Goal: Find specific page/section: Find specific page/section

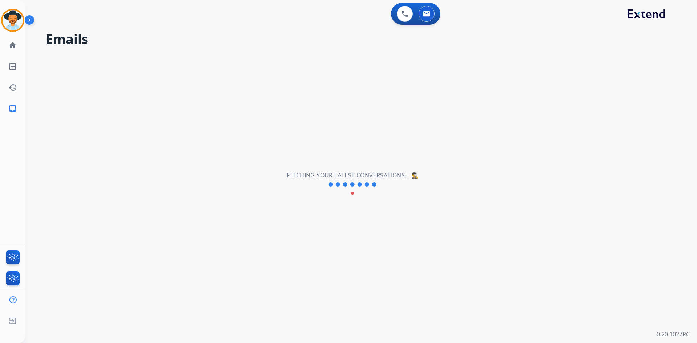
select select "**********"
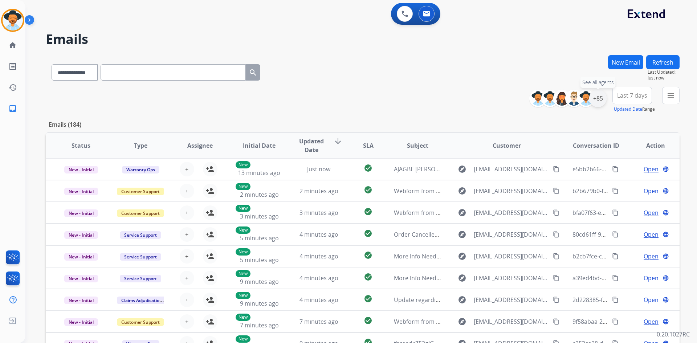
click at [598, 99] on div "+85" at bounding box center [597, 98] width 17 height 17
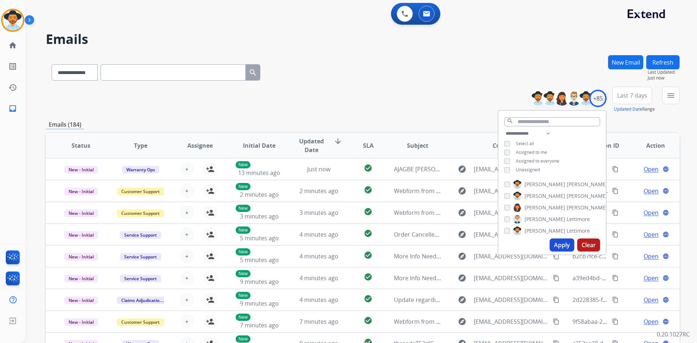
click at [536, 151] on span "Assigned to me" at bounding box center [531, 152] width 31 height 6
click at [567, 245] on button "Apply" at bounding box center [562, 245] width 25 height 13
click at [634, 97] on span "Last 7 days" at bounding box center [632, 95] width 30 height 3
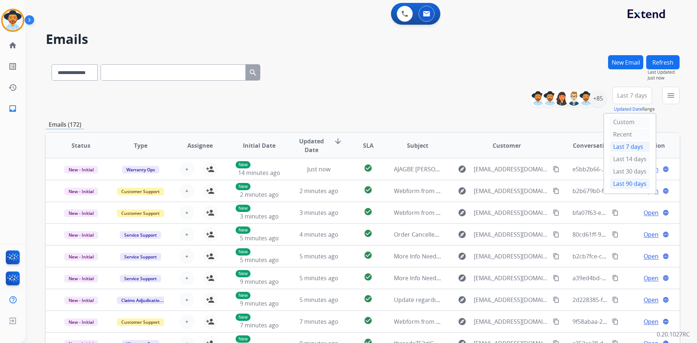
click at [626, 184] on div "Last 90 days" at bounding box center [630, 183] width 40 height 11
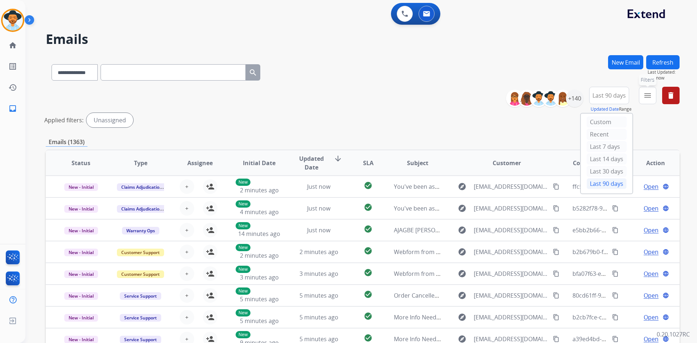
click at [648, 98] on mat-icon "menu" at bounding box center [647, 95] width 9 height 9
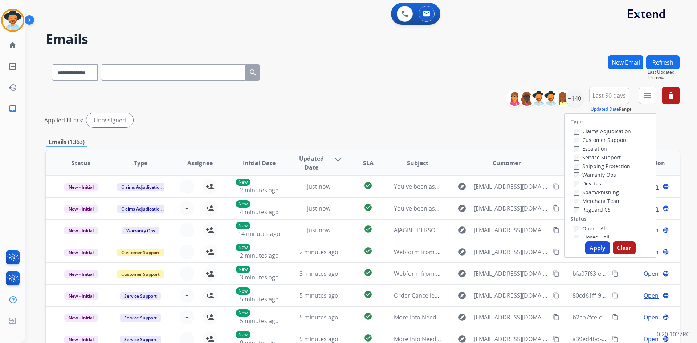
click at [610, 141] on label "Customer Support" at bounding box center [600, 140] width 53 height 7
click at [608, 166] on label "Shipping Protection" at bounding box center [602, 166] width 57 height 7
click at [598, 210] on label "Reguard CS" at bounding box center [592, 209] width 37 height 7
click at [603, 175] on label "New - Initial" at bounding box center [593, 173] width 38 height 7
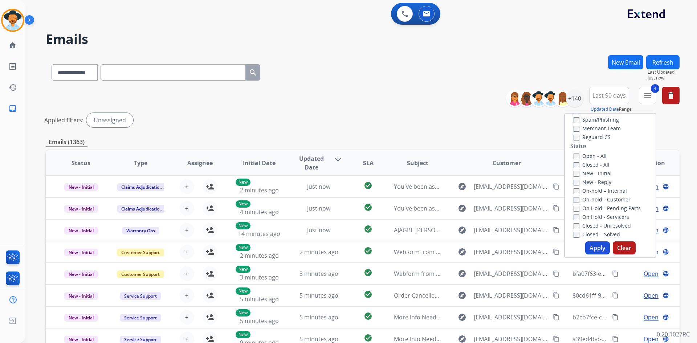
click at [594, 183] on label "New - Reply" at bounding box center [593, 182] width 38 height 7
click at [592, 251] on button "Apply" at bounding box center [597, 247] width 25 height 13
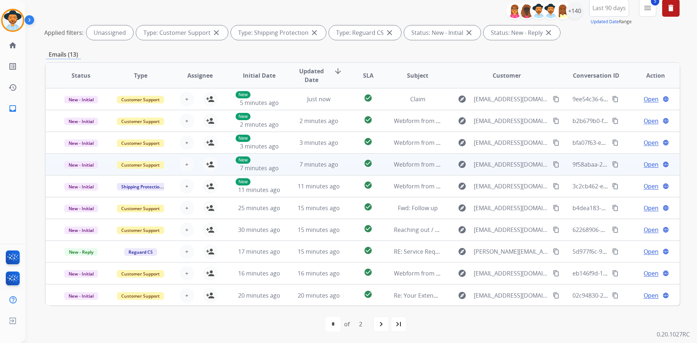
scroll to position [1, 0]
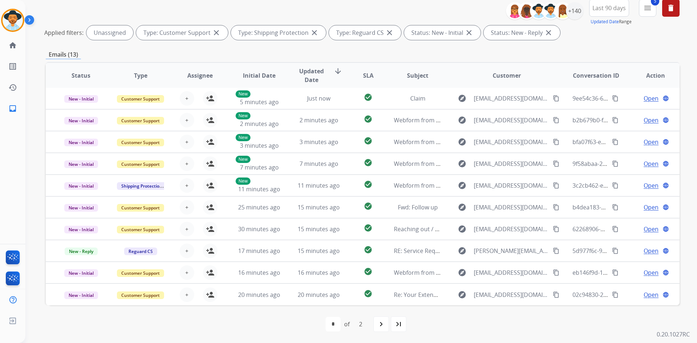
click at [315, 74] on span "Updated Date" at bounding box center [311, 75] width 33 height 17
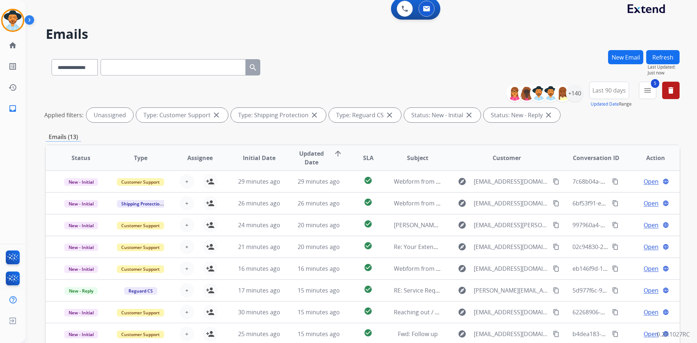
scroll to position [0, 0]
